Goal: Find contact information: Find contact information

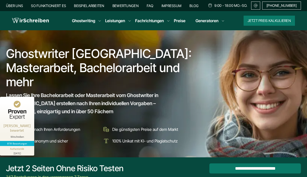
click at [83, 9] on div "Über uns So funktioniert es Beispielarbeiten Bewertungen FAQ Impressum Blog 9:0…" at bounding box center [153, 6] width 295 height 8
click at [83, 7] on link "Beispielarbeiten" at bounding box center [89, 6] width 30 height 4
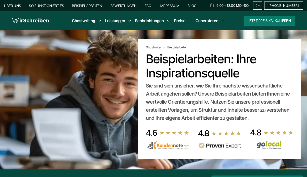
click at [81, 5] on link "Beispielarbeiten" at bounding box center [87, 6] width 30 height 4
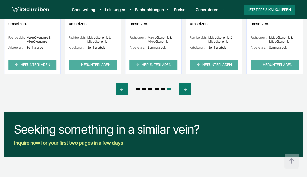
scroll to position [339, 0]
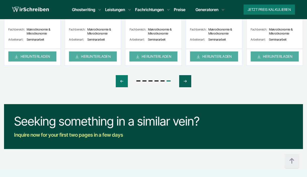
click at [189, 80] on div "Next slide" at bounding box center [185, 81] width 12 height 12
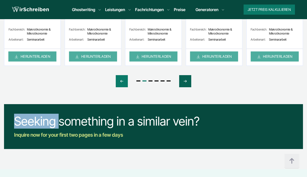
click at [189, 80] on div "Next slide" at bounding box center [185, 81] width 12 height 12
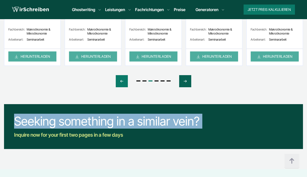
click at [189, 80] on div "Next slide" at bounding box center [185, 81] width 12 height 12
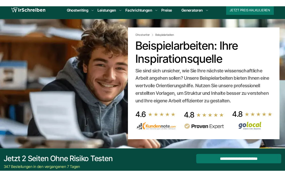
scroll to position [16, 0]
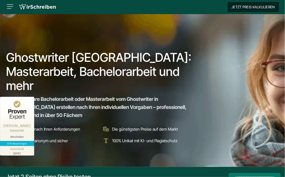
click at [241, 10] on button "Jetzt Preis kalkulieren" at bounding box center [253, 7] width 51 height 10
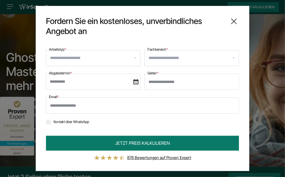
click at [230, 21] on icon at bounding box center [234, 21] width 10 height 10
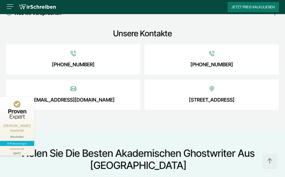
scroll to position [1995, 0]
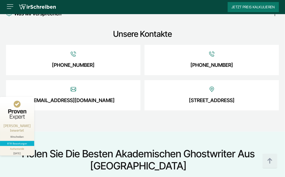
drag, startPoint x: 94, startPoint y: 45, endPoint x: 56, endPoint y: 43, distance: 38.0
click at [56, 45] on div "[PHONE_NUMBER]" at bounding box center [73, 60] width 135 height 30
copy link "[PHONE_NUMBER]"
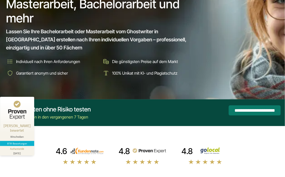
scroll to position [0, 0]
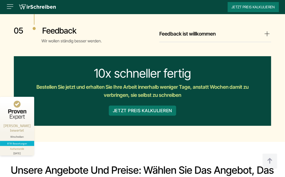
scroll to position [1254, 0]
